Goal: Find specific page/section: Find specific page/section

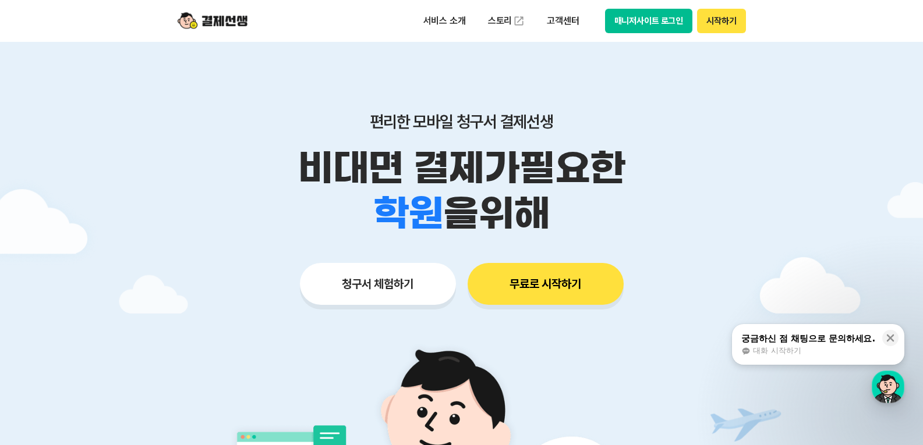
click at [640, 25] on button "매니저사이트 로그인" at bounding box center [649, 21] width 88 height 24
click at [654, 20] on button "매니저사이트 로그인" at bounding box center [649, 21] width 88 height 24
click at [645, 24] on button "매니저사이트 로그인" at bounding box center [649, 21] width 88 height 24
click at [657, 20] on button "매니저사이트 로그인" at bounding box center [649, 21] width 88 height 24
click at [721, 160] on p "비대면 결제가 필요한" at bounding box center [462, 168] width 596 height 45
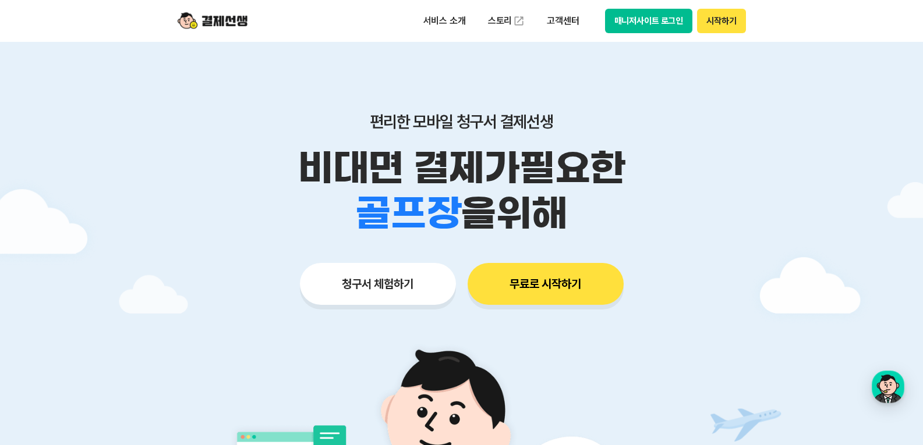
click at [719, 18] on button "시작하기" at bounding box center [721, 21] width 48 height 24
click at [608, 16] on button "매니저사이트 로그인" at bounding box center [649, 21] width 88 height 24
click at [219, 20] on img at bounding box center [213, 21] width 70 height 22
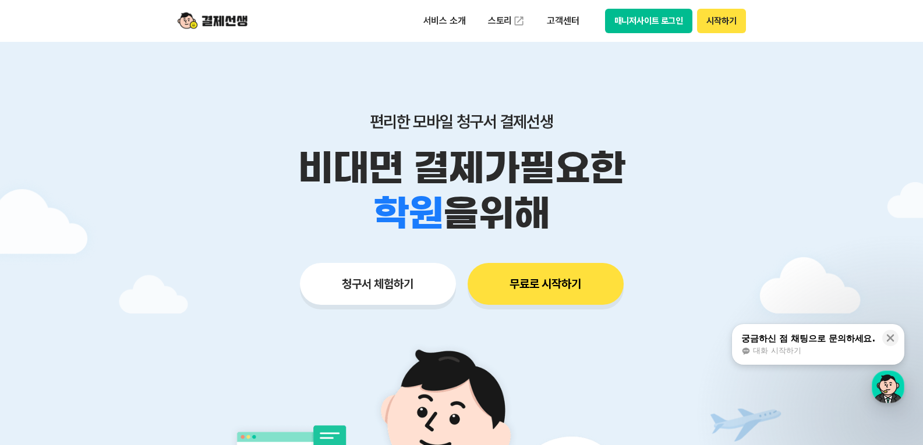
click at [647, 22] on button "매니저사이트 로그인" at bounding box center [649, 21] width 88 height 24
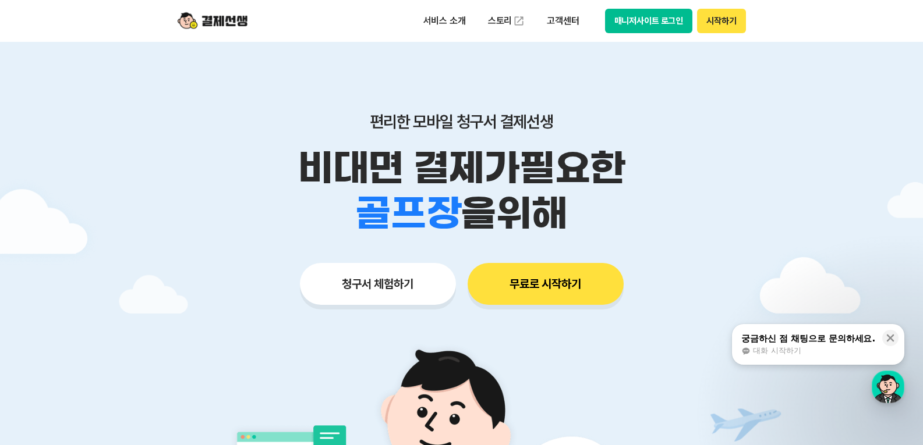
click at [641, 24] on button "매니저사이트 로그인" at bounding box center [649, 21] width 88 height 24
click at [642, 20] on button "매니저사이트 로그인" at bounding box center [649, 21] width 88 height 24
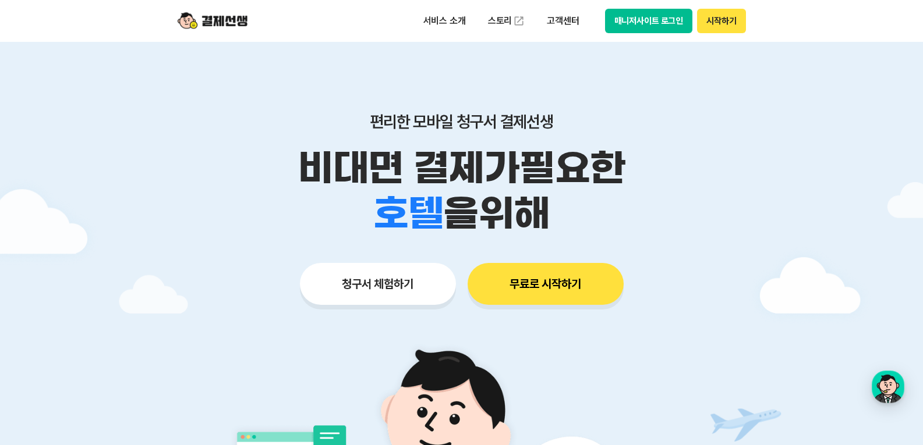
click at [715, 19] on button "시작하기" at bounding box center [721, 21] width 48 height 24
click at [661, 16] on button "매니저사이트 로그인" at bounding box center [649, 21] width 88 height 24
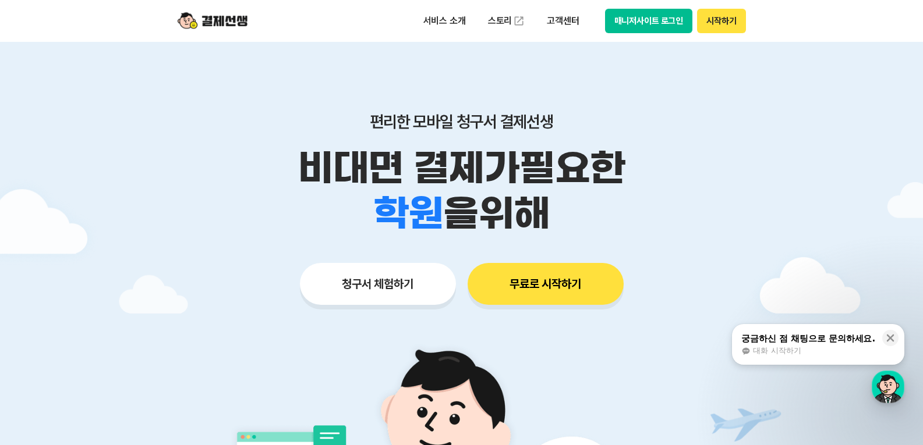
click at [647, 15] on button "매니저사이트 로그인" at bounding box center [649, 21] width 88 height 24
click at [642, 23] on button "매니저사이트 로그인" at bounding box center [649, 21] width 88 height 24
click at [650, 23] on button "매니저사이트 로그인" at bounding box center [649, 21] width 88 height 24
click at [630, 22] on button "매니저사이트 로그인" at bounding box center [649, 21] width 88 height 24
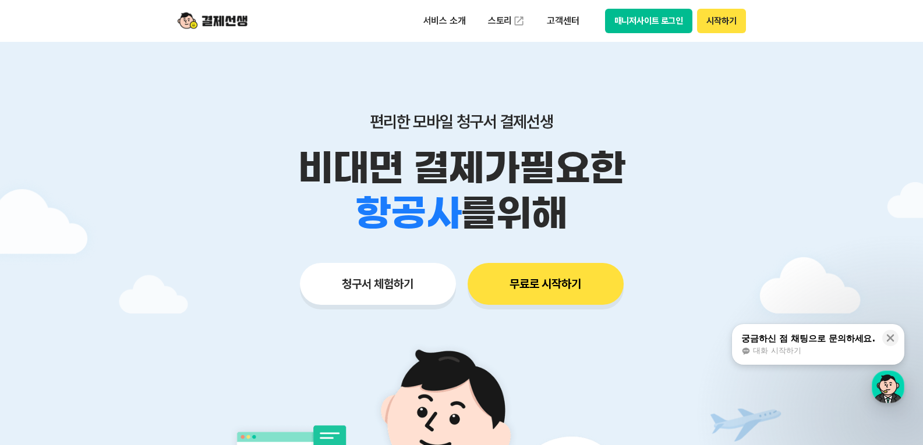
click at [647, 17] on button "매니저사이트 로그인" at bounding box center [649, 21] width 88 height 24
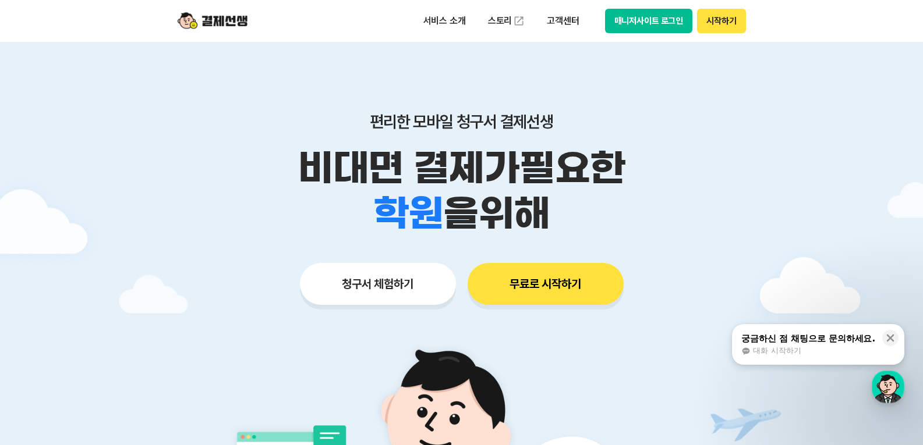
click at [654, 20] on button "매니저사이트 로그인" at bounding box center [649, 21] width 88 height 24
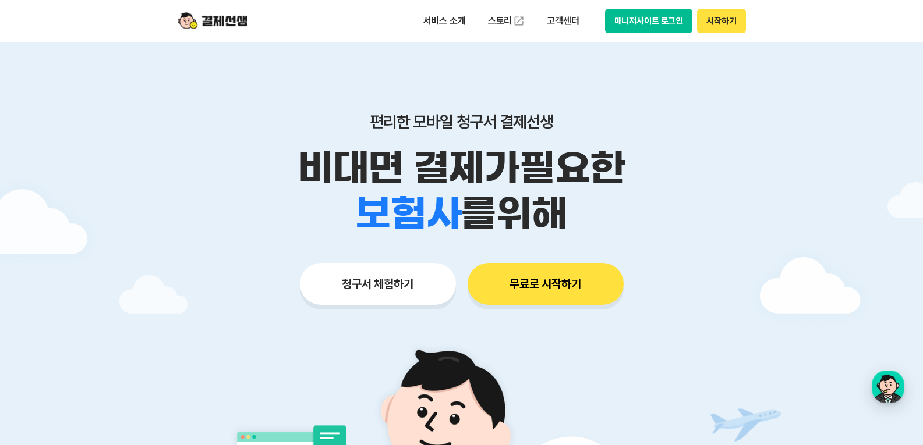
click at [225, 17] on img at bounding box center [213, 21] width 70 height 22
click at [228, 21] on img at bounding box center [213, 21] width 70 height 22
click at [630, 22] on button "매니저사이트 로그인" at bounding box center [649, 21] width 88 height 24
click at [723, 21] on button "시작하기" at bounding box center [721, 21] width 48 height 24
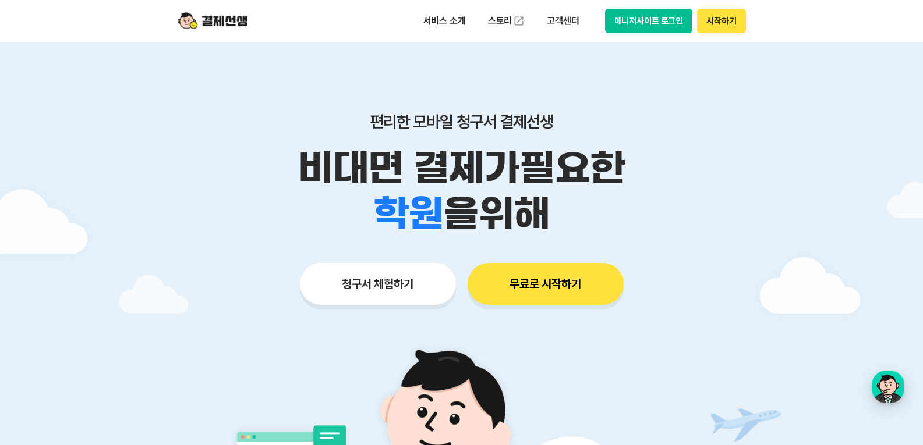
click at [533, 282] on button "무료로 시작하기" at bounding box center [545, 284] width 156 height 42
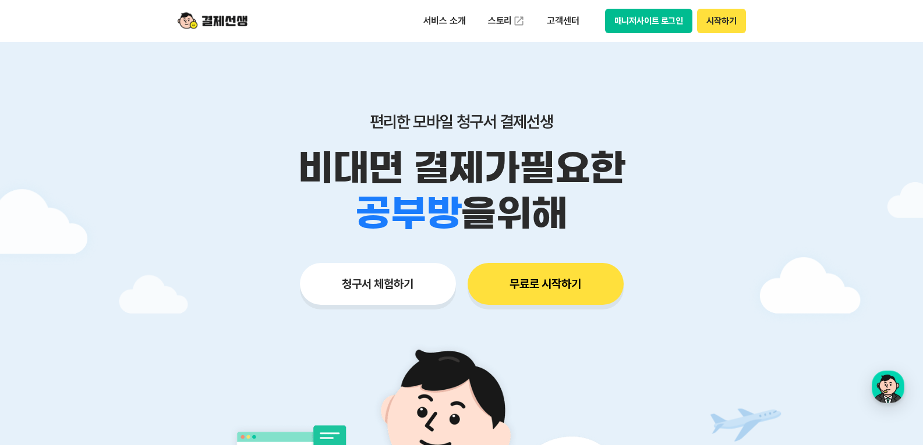
click at [731, 22] on button "시작하기" at bounding box center [721, 21] width 48 height 24
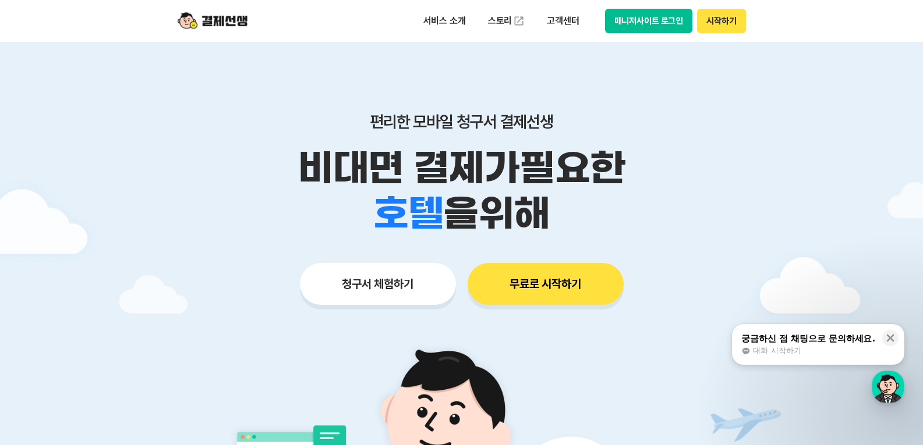
click at [655, 26] on button "매니저사이트 로그인" at bounding box center [649, 21] width 88 height 24
click at [804, 342] on div "궁금하신 점 채팅으로 문의하세요." at bounding box center [808, 339] width 134 height 12
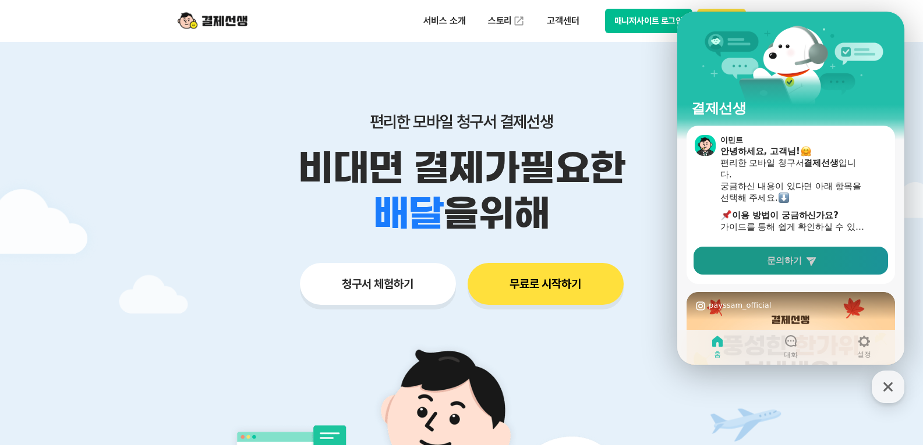
click at [789, 261] on span "문의하기" at bounding box center [784, 261] width 35 height 12
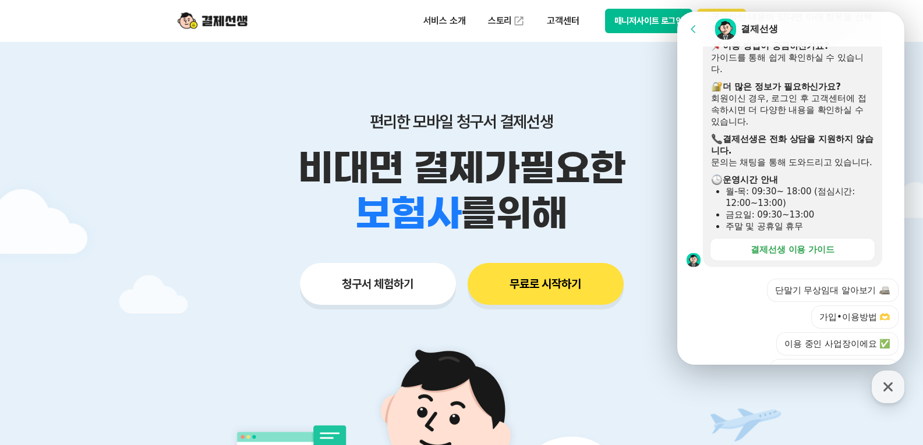
scroll to position [391, 0]
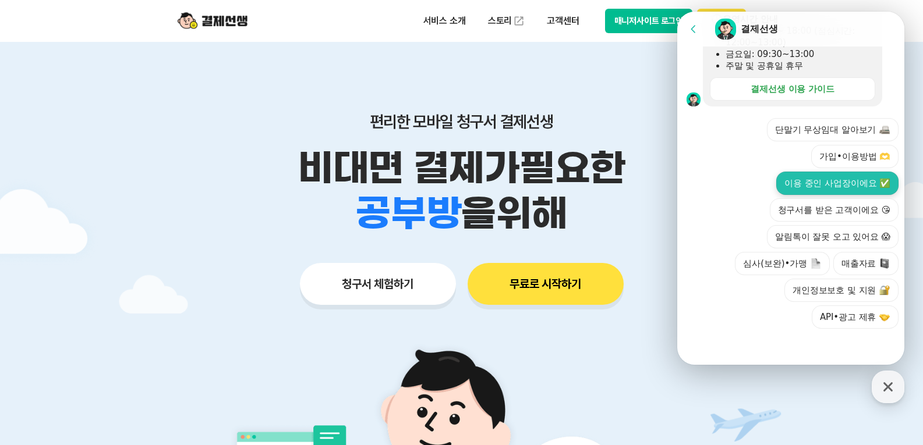
click at [809, 182] on button "이용 중인 사업장이에요 ✅" at bounding box center [837, 183] width 122 height 23
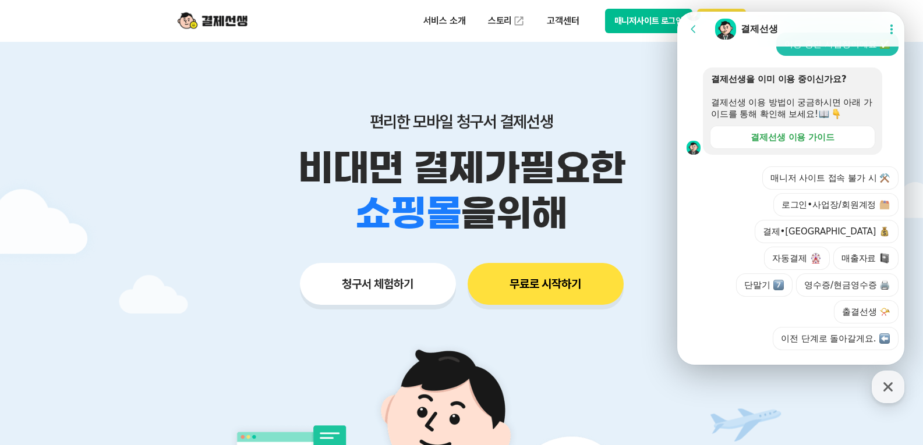
scroll to position [471, 0]
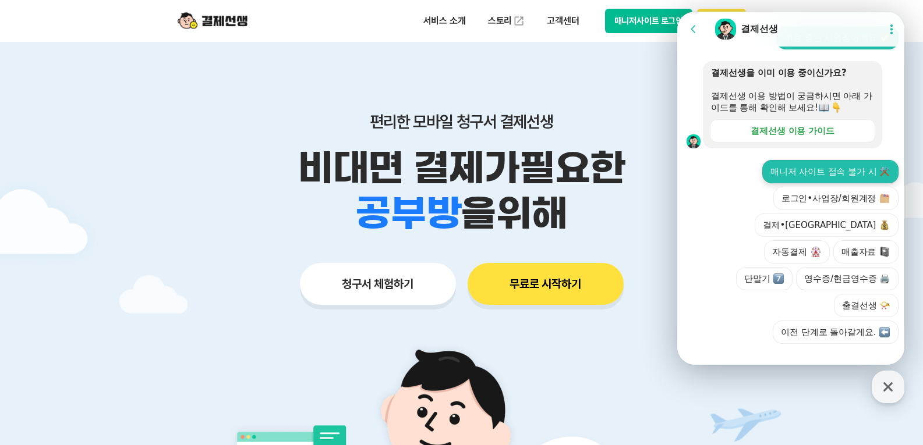
click at [823, 181] on button "매니저 사이트 접속 불가 시 ⚒️" at bounding box center [830, 171] width 136 height 23
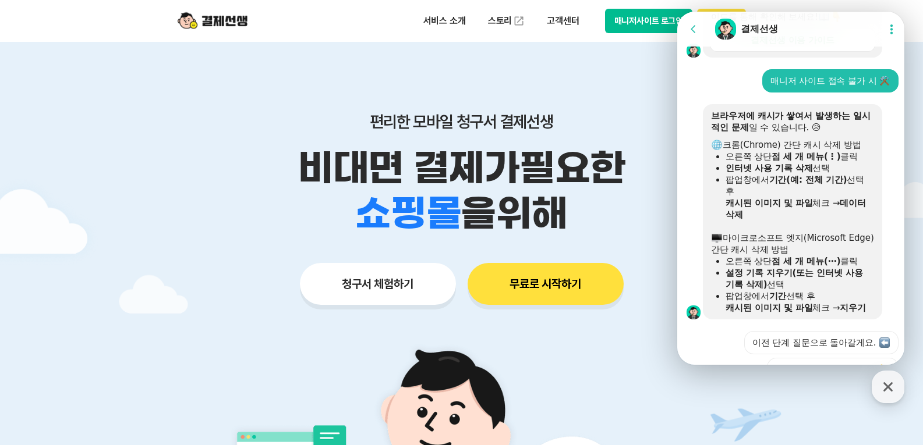
scroll to position [579, 0]
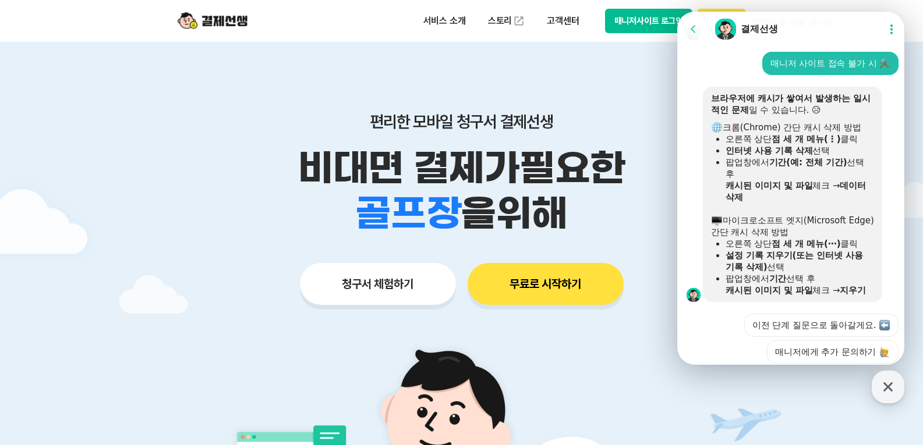
click at [885, 33] on icon at bounding box center [891, 29] width 12 height 12
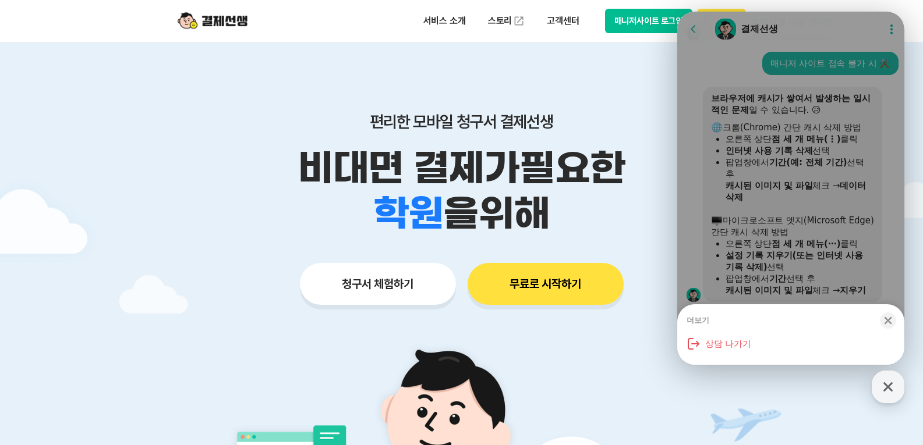
click at [891, 318] on icon "button" at bounding box center [888, 321] width 8 height 8
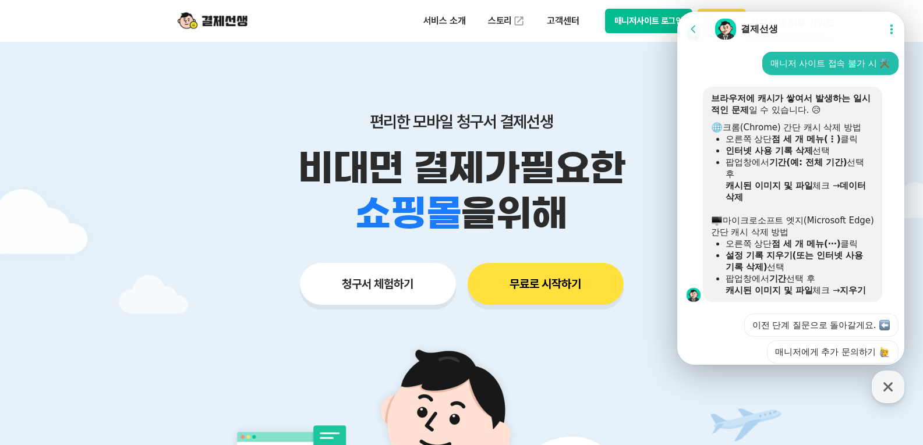
click at [885, 30] on icon at bounding box center [891, 29] width 12 height 12
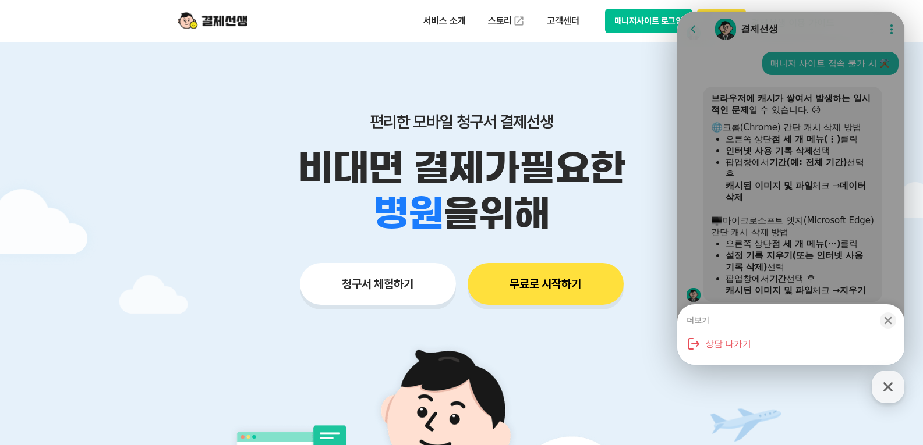
click at [697, 320] on div "더보기" at bounding box center [697, 321] width 23 height 10
click at [889, 321] on icon "button" at bounding box center [888, 321] width 12 height 12
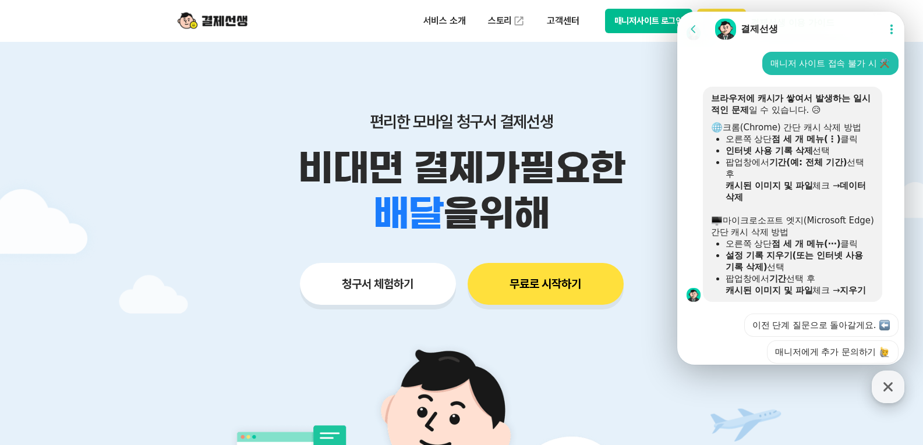
click at [893, 388] on icon "button" at bounding box center [887, 387] width 21 height 21
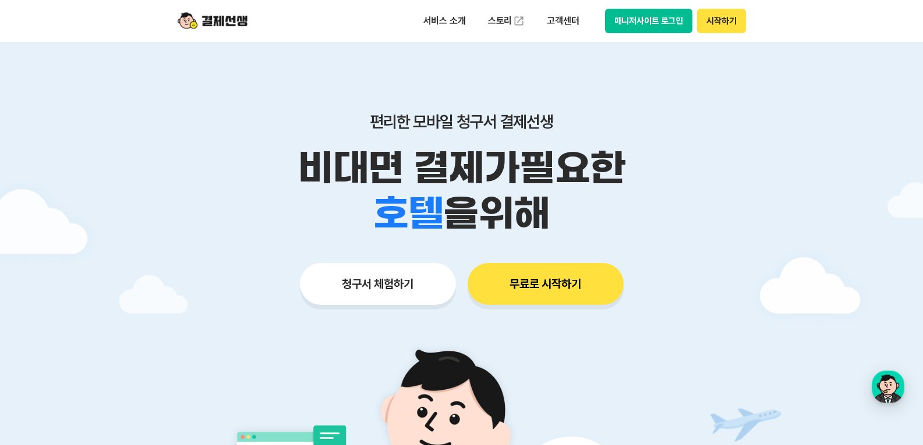
click at [672, 20] on button "매니저사이트 로그인" at bounding box center [649, 21] width 88 height 24
